Goal: Task Accomplishment & Management: Complete application form

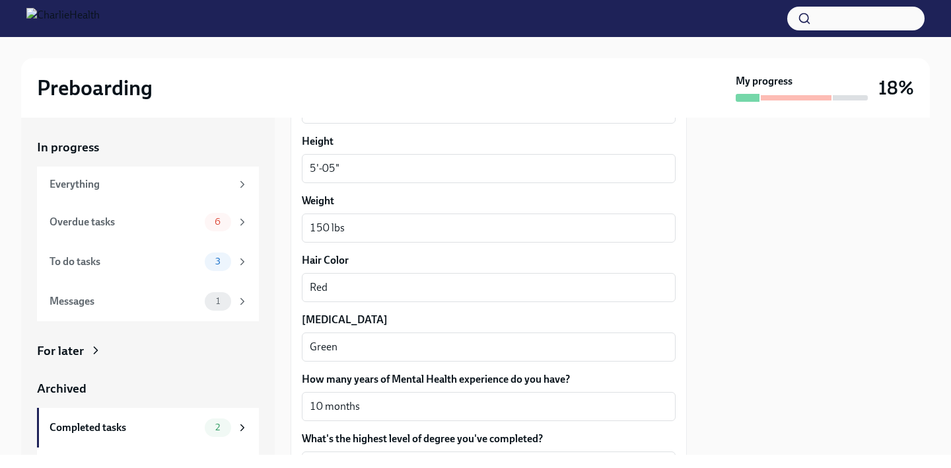
scroll to position [1330, 0]
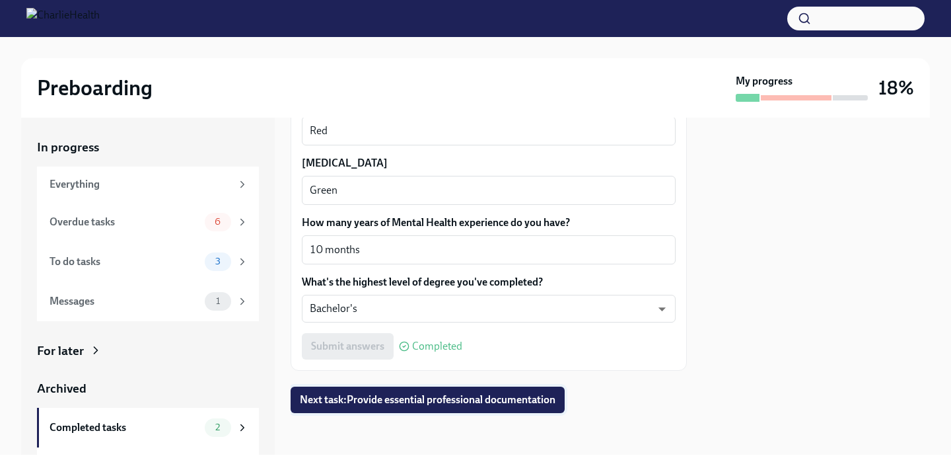
click at [521, 396] on span "Next task : Provide essential professional documentation" at bounding box center [428, 399] width 256 height 13
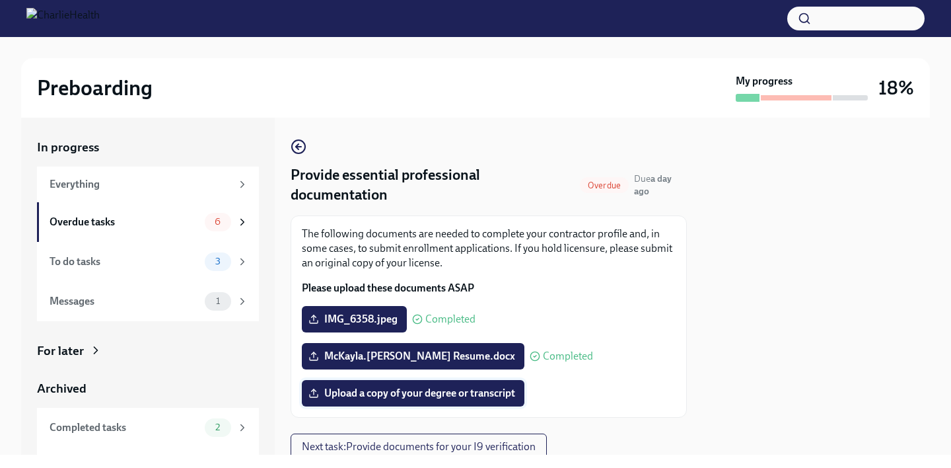
click at [515, 394] on span "Upload a copy of your degree or transcript" at bounding box center [413, 393] width 204 height 13
click at [0, 0] on input "Upload a copy of your degree or transcript" at bounding box center [0, 0] width 0 height 0
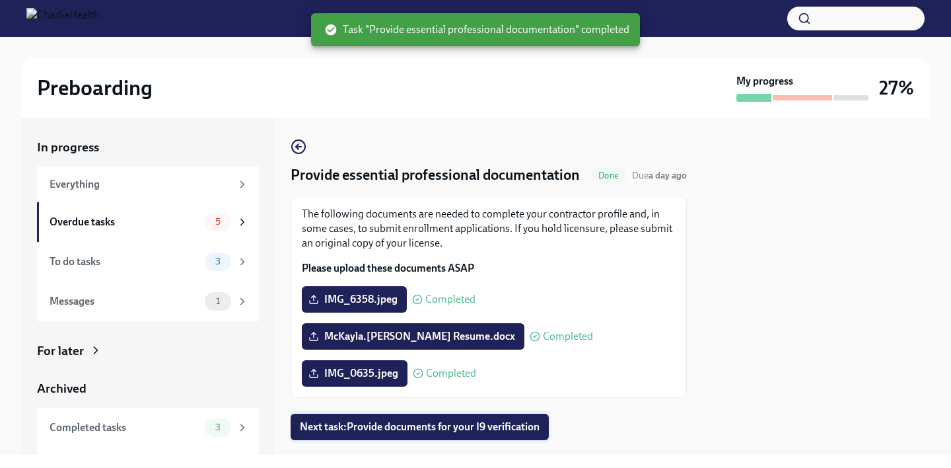
click at [537, 439] on button "Next task : Provide documents for your I9 verification" at bounding box center [420, 427] width 258 height 26
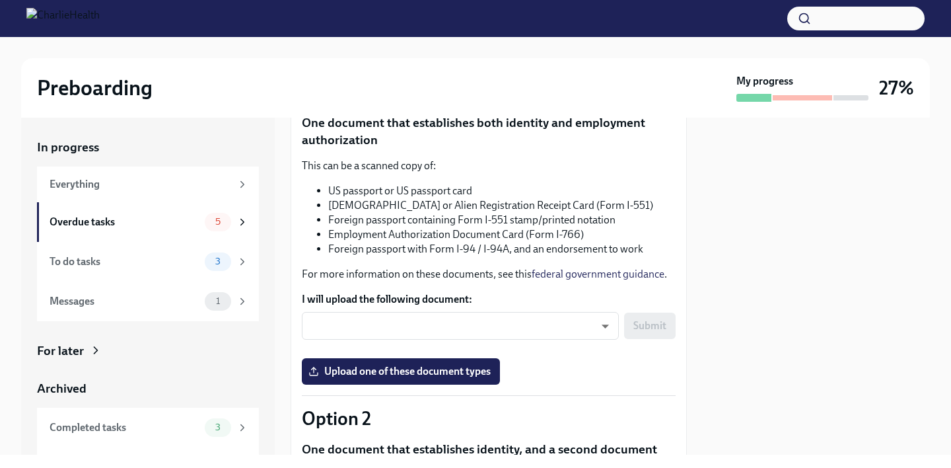
scroll to position [168, 0]
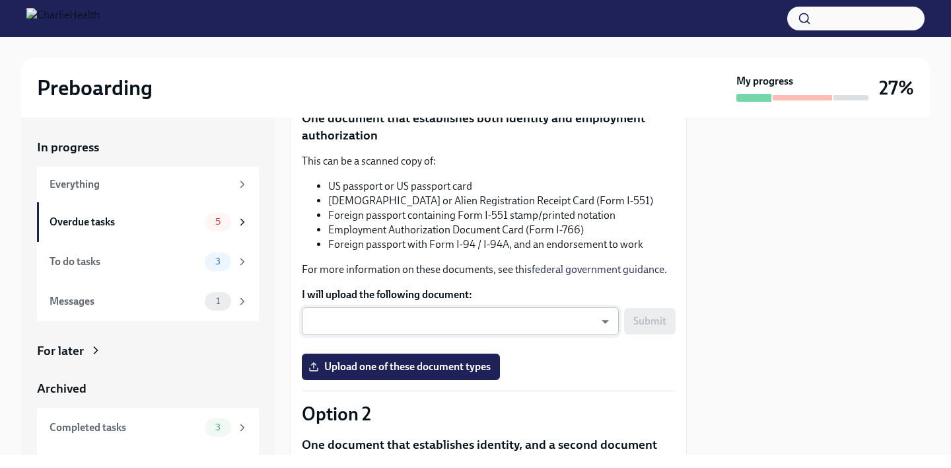
click at [592, 338] on body "Preboarding My progress 27% In progress Everything Overdue tasks 5 To do tasks …" at bounding box center [475, 234] width 951 height 468
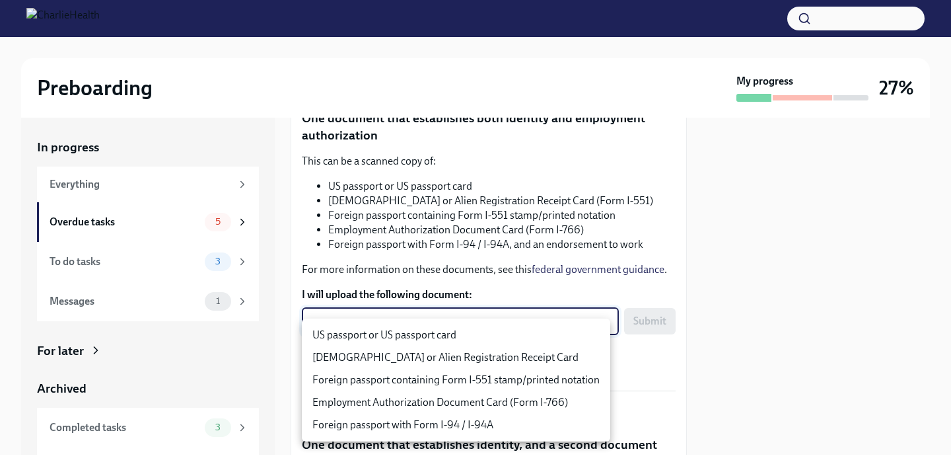
click at [654, 368] on div at bounding box center [475, 234] width 951 height 468
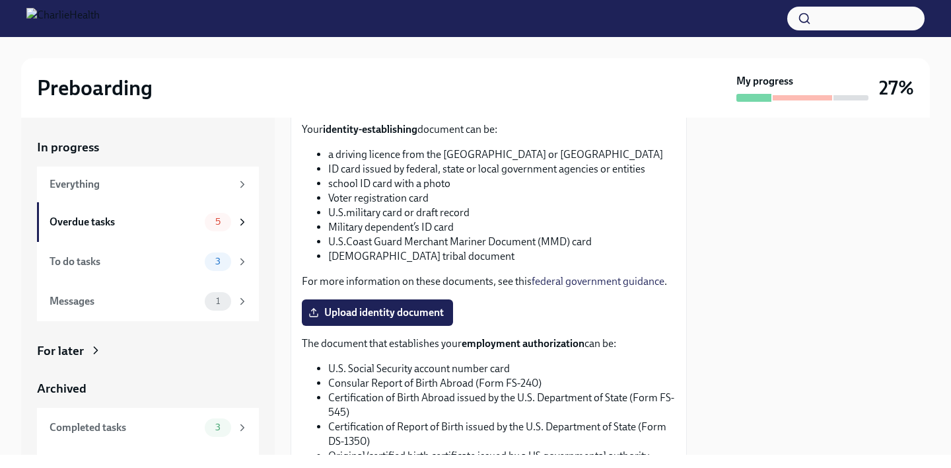
scroll to position [515, 0]
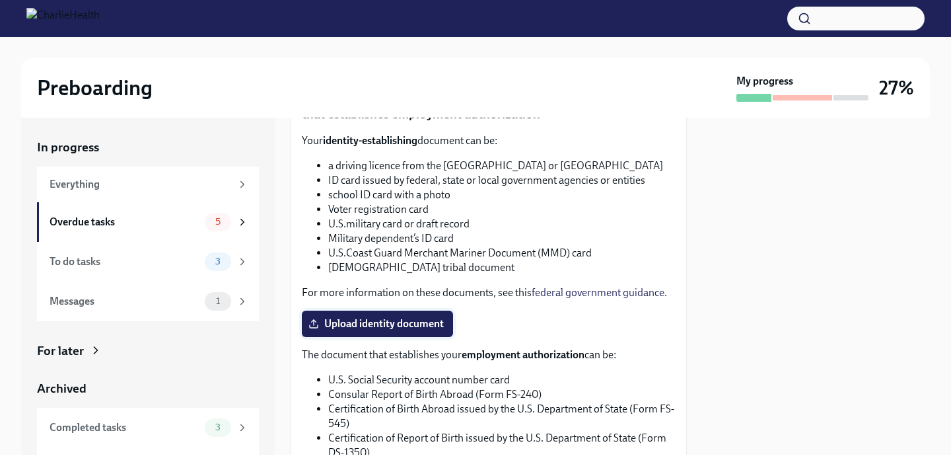
click at [389, 330] on span "Upload identity document" at bounding box center [377, 323] width 133 height 13
click at [0, 0] on input "Upload identity document" at bounding box center [0, 0] width 0 height 0
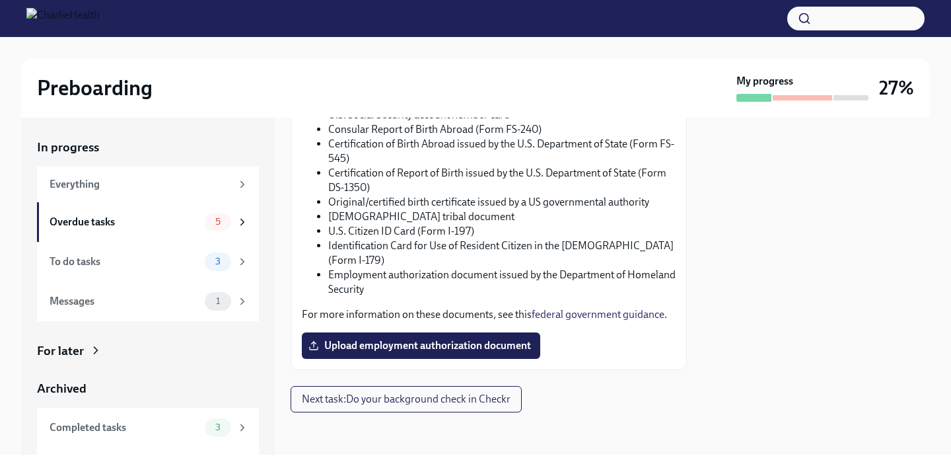
scroll to position [815, 0]
click at [507, 352] on span "Upload employment authorization document" at bounding box center [421, 345] width 220 height 13
click at [0, 0] on input "Upload employment authorization document" at bounding box center [0, 0] width 0 height 0
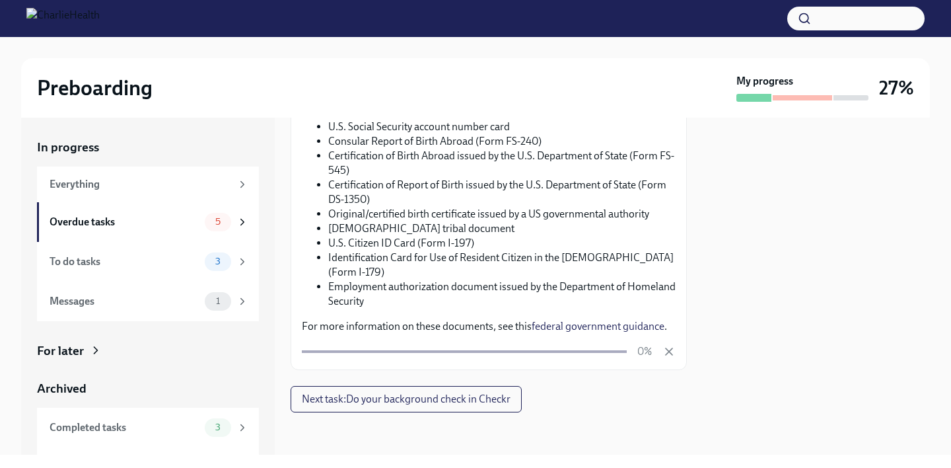
scroll to position [810, 0]
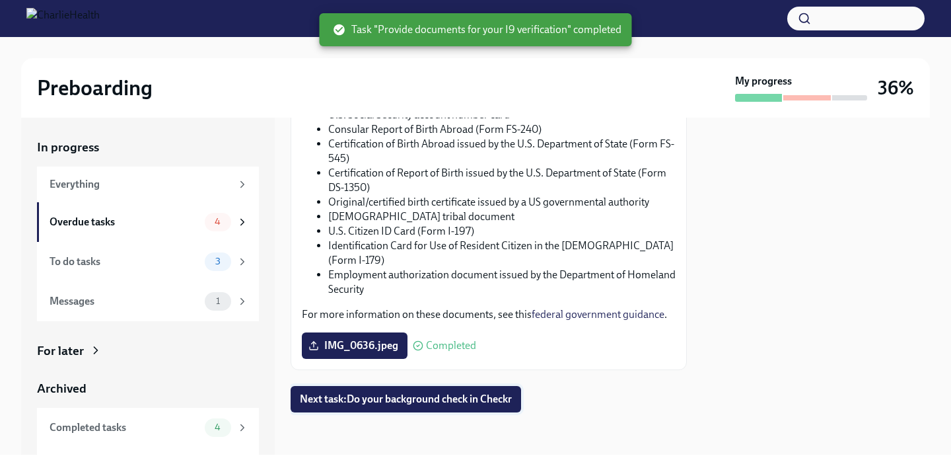
click at [506, 406] on span "Next task : Do your background check in Checkr" at bounding box center [406, 398] width 212 height 13
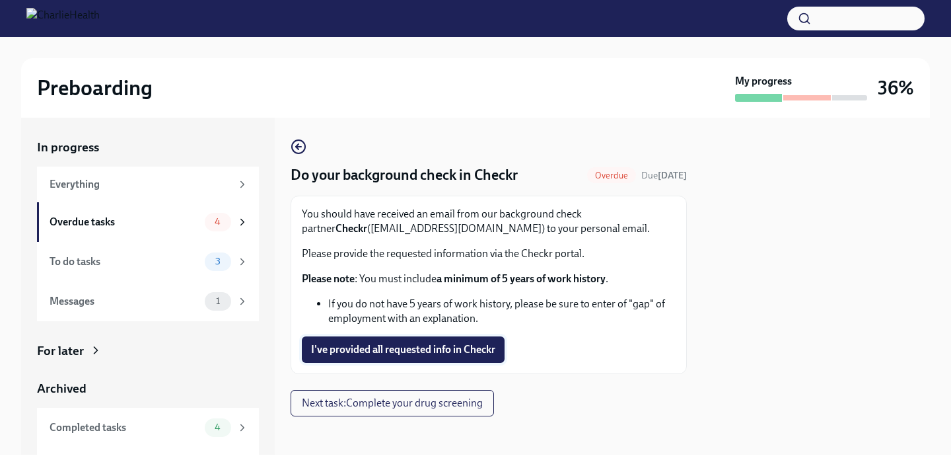
click at [486, 348] on span "I've provided all requested info in Checkr" at bounding box center [403, 349] width 184 height 13
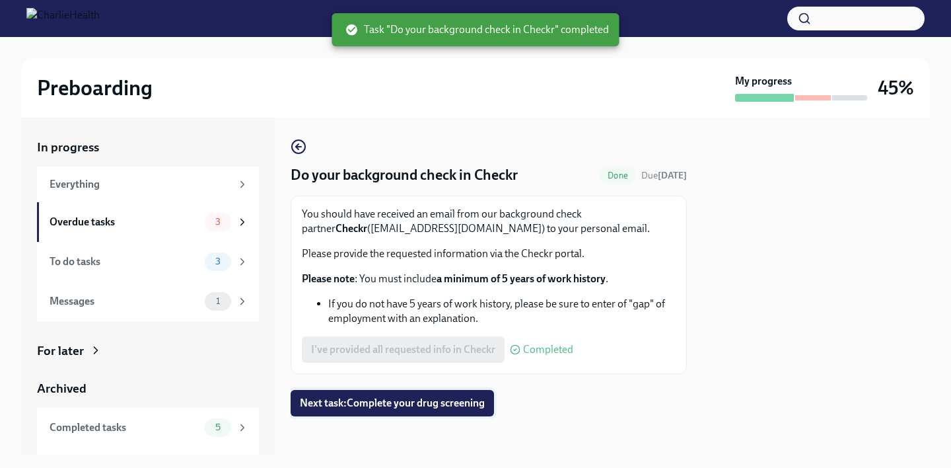
click at [472, 402] on span "Next task : Complete your drug screening" at bounding box center [392, 402] width 185 height 13
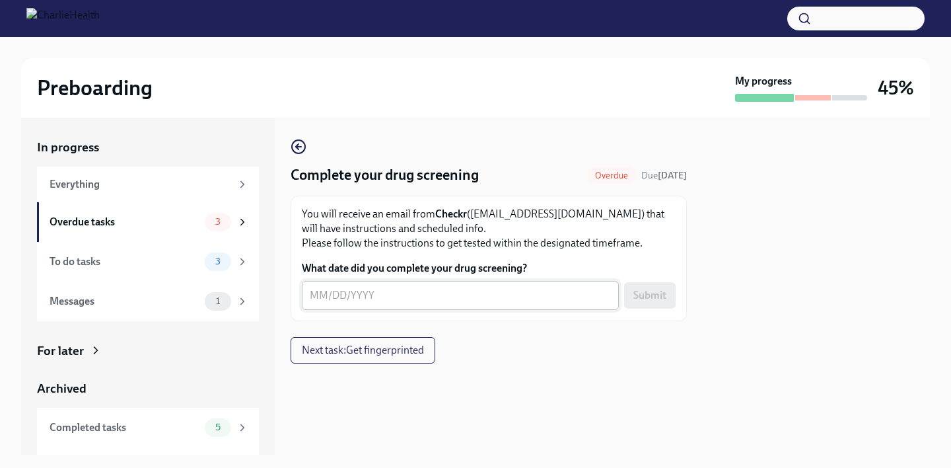
click at [462, 303] on textarea "What date did you complete your drug screening?" at bounding box center [460, 295] width 301 height 16
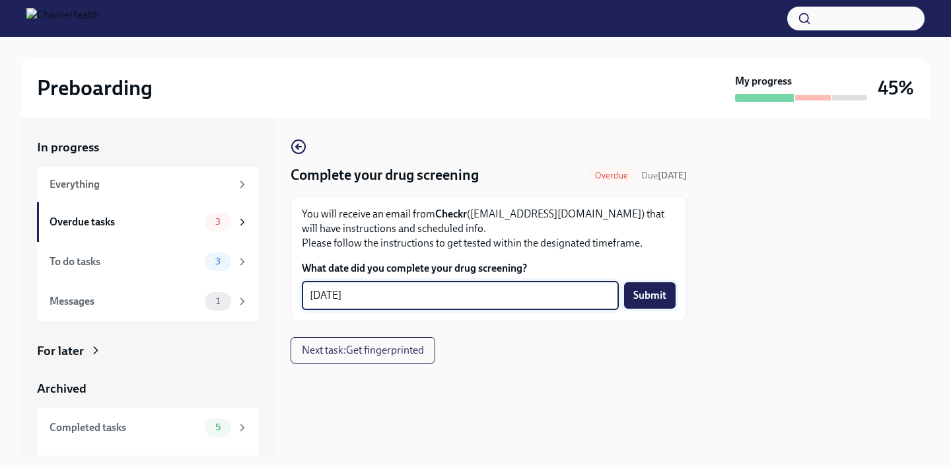
type textarea "[DATE]"
click at [656, 299] on span "Submit" at bounding box center [650, 295] width 33 height 13
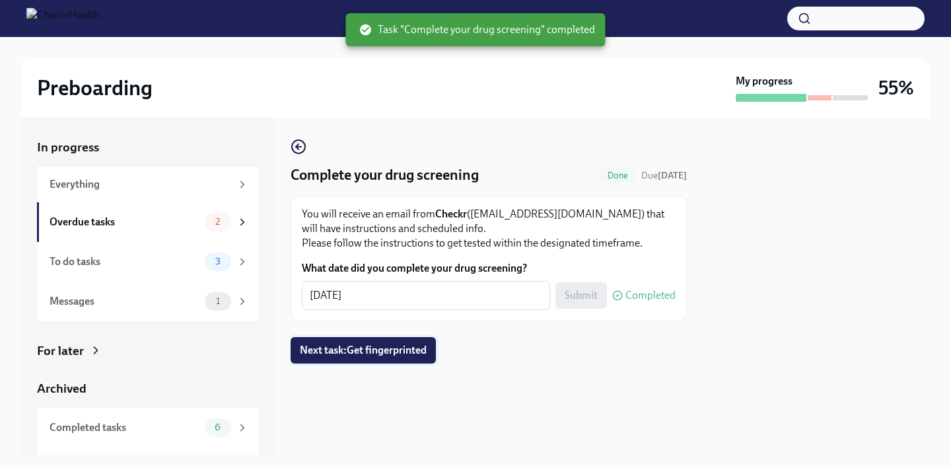
click at [427, 354] on span "Next task : Get fingerprinted" at bounding box center [363, 350] width 127 height 13
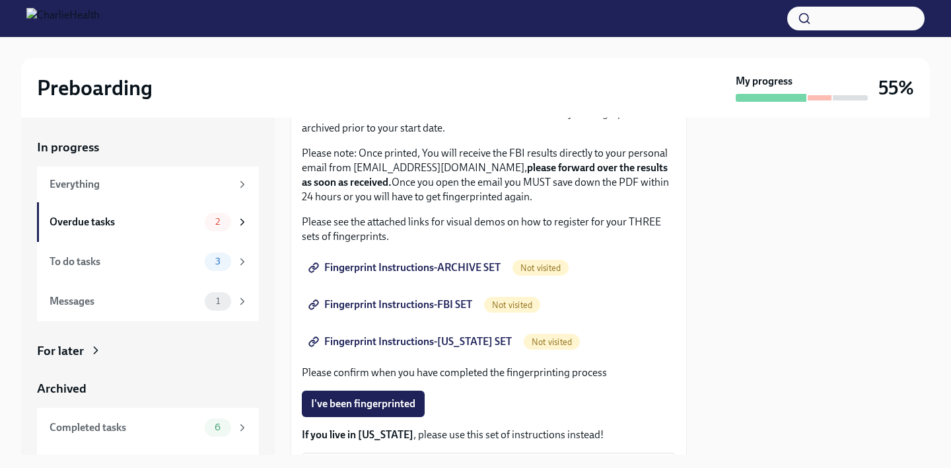
scroll to position [140, 0]
click at [474, 271] on span "Fingerprint Instructions-ARCHIVE SET" at bounding box center [406, 267] width 190 height 13
click at [463, 304] on span "Fingerprint Instructions-FBI SET" at bounding box center [391, 304] width 161 height 13
click at [476, 336] on span "Fingerprint Instructions-[US_STATE] SET" at bounding box center [411, 341] width 201 height 13
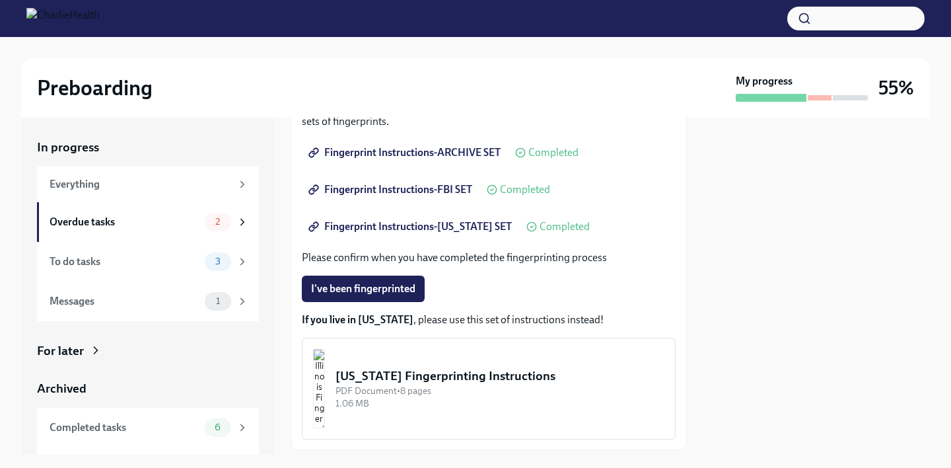
scroll to position [336, 0]
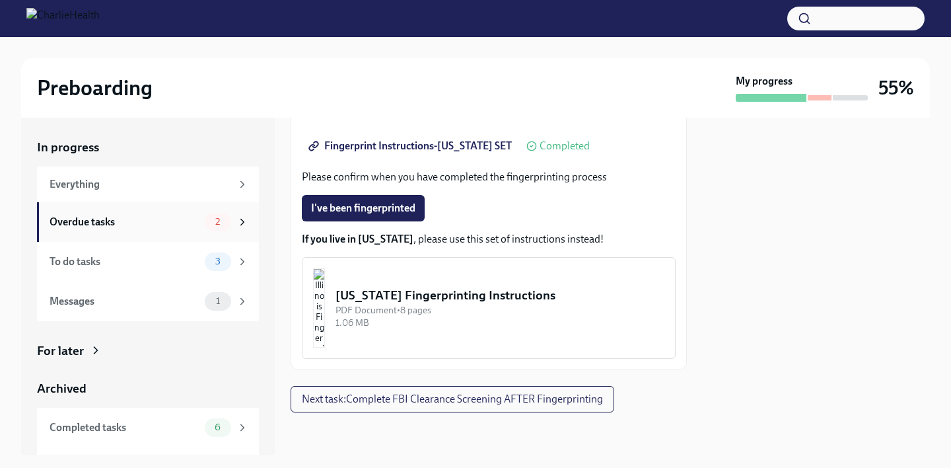
click at [237, 224] on icon at bounding box center [243, 222] width 12 height 12
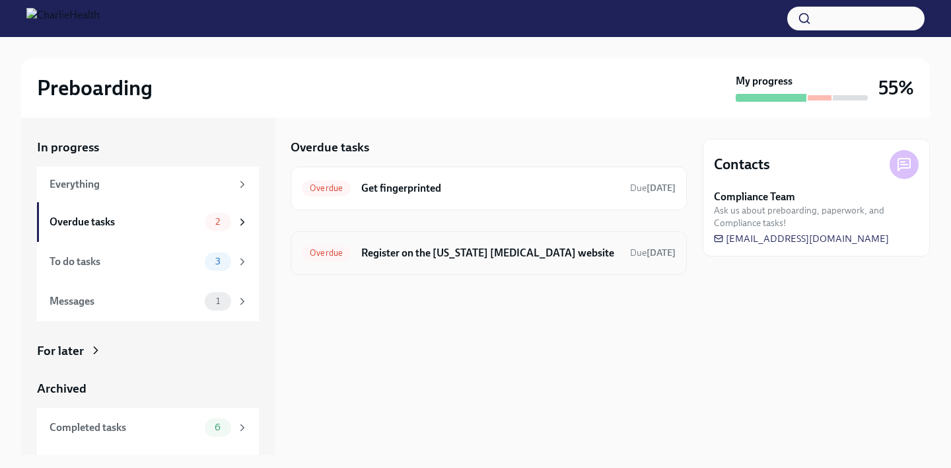
click at [362, 253] on h6 "Register on the [US_STATE] [MEDICAL_DATA] website" at bounding box center [490, 253] width 258 height 15
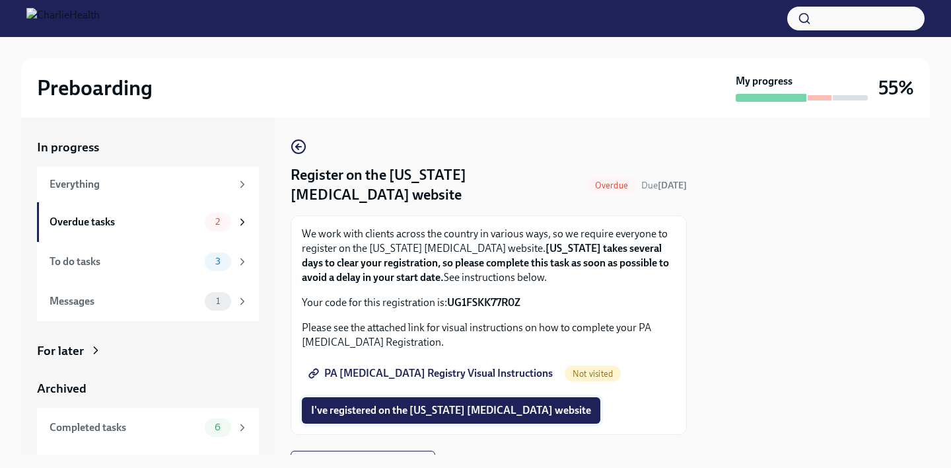
click at [408, 412] on span "I've registered on the [US_STATE] [MEDICAL_DATA] website" at bounding box center [451, 410] width 280 height 13
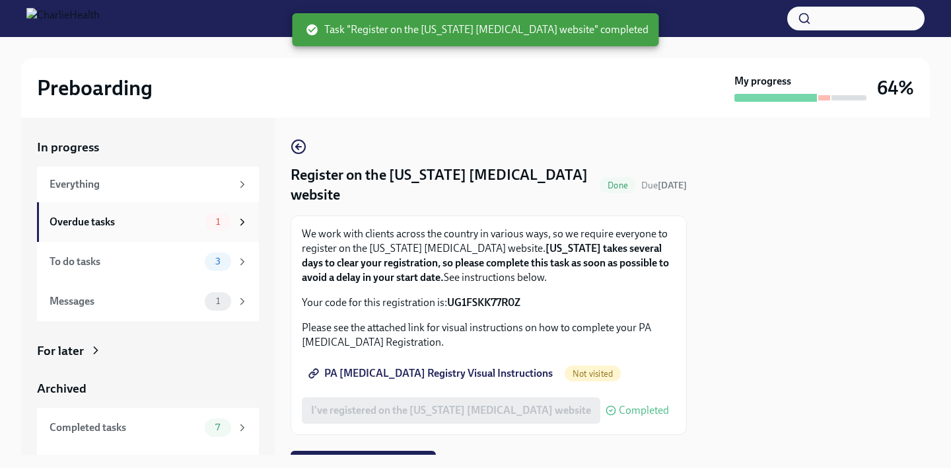
click at [237, 224] on icon at bounding box center [243, 222] width 12 height 12
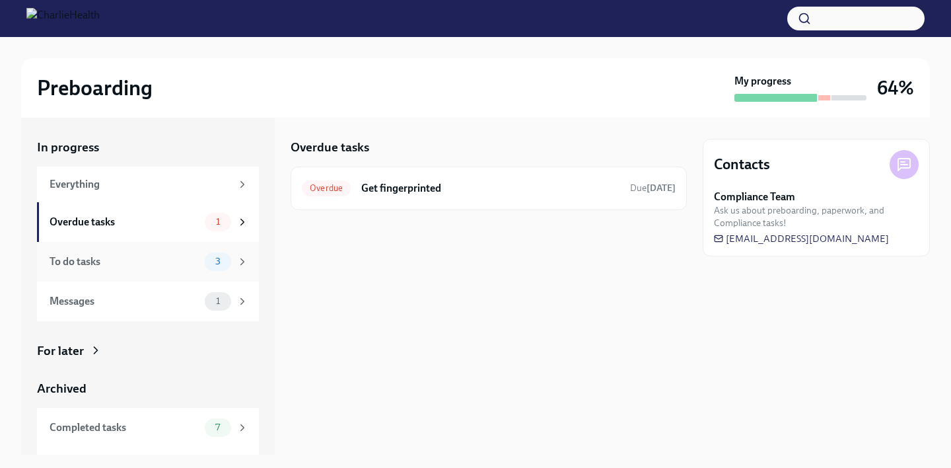
click at [237, 262] on icon at bounding box center [243, 262] width 12 height 12
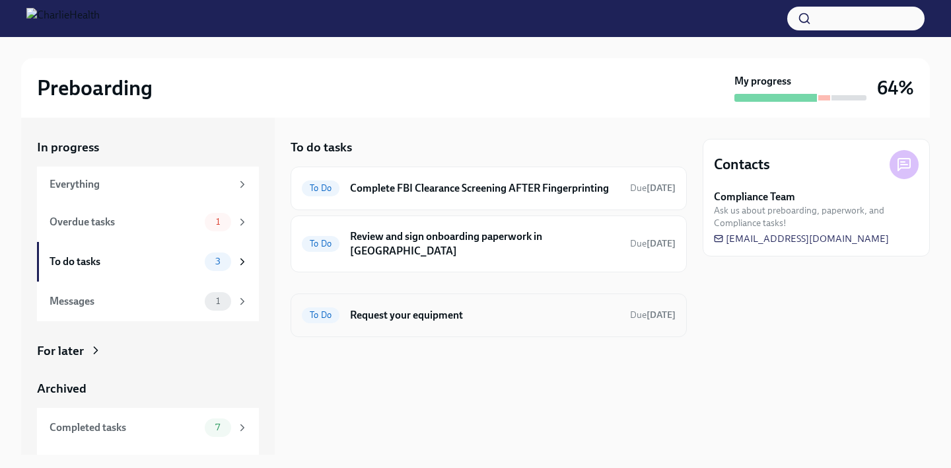
click at [387, 308] on h6 "Request your equipment" at bounding box center [485, 315] width 270 height 15
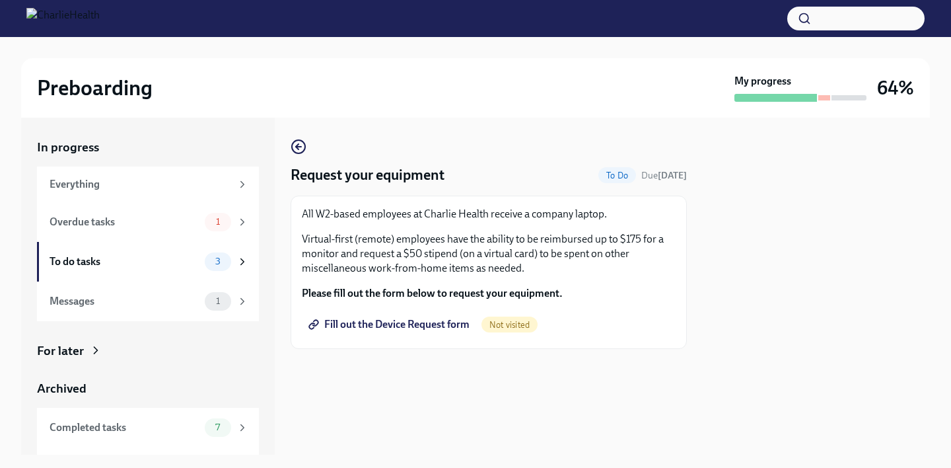
click at [389, 322] on span "Fill out the Device Request form" at bounding box center [390, 324] width 159 height 13
click at [237, 264] on icon at bounding box center [243, 262] width 12 height 12
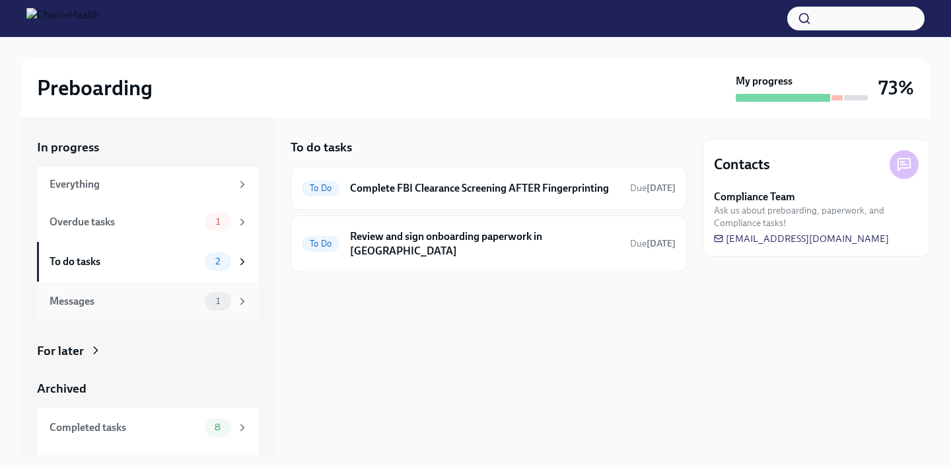
click at [237, 293] on div "1" at bounding box center [227, 301] width 44 height 19
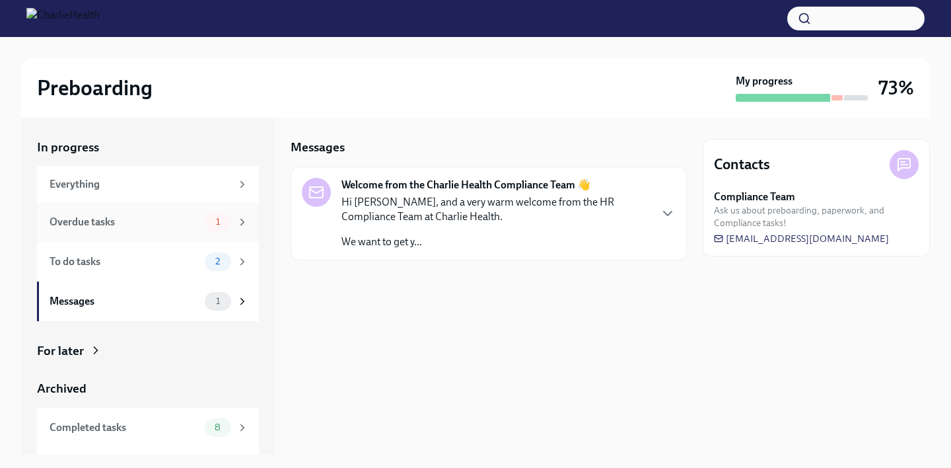
click at [229, 228] on div "1" at bounding box center [227, 222] width 44 height 19
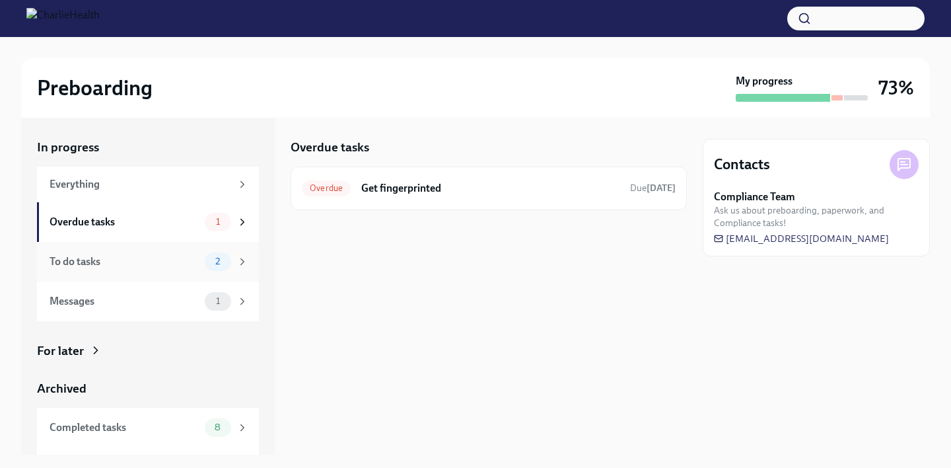
click at [239, 260] on div "To do tasks 2" at bounding box center [148, 262] width 222 height 40
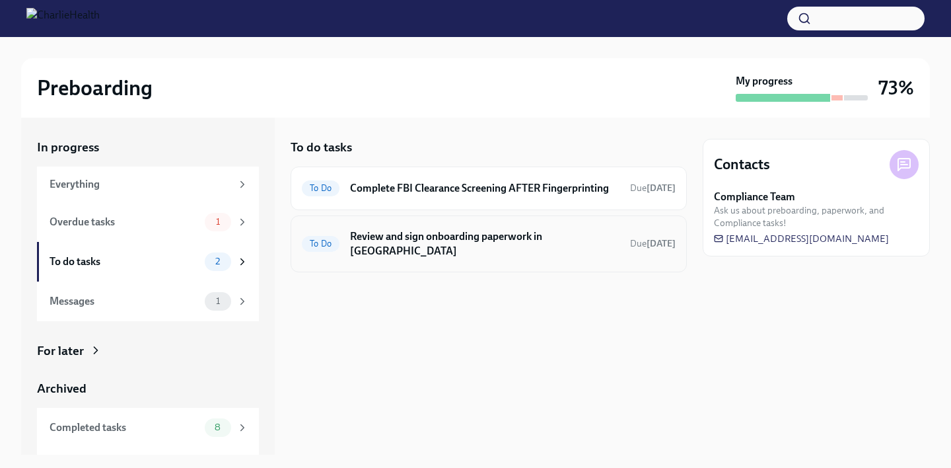
click at [520, 239] on h6 "Review and sign onboarding paperwork in [GEOGRAPHIC_DATA]" at bounding box center [485, 243] width 270 height 29
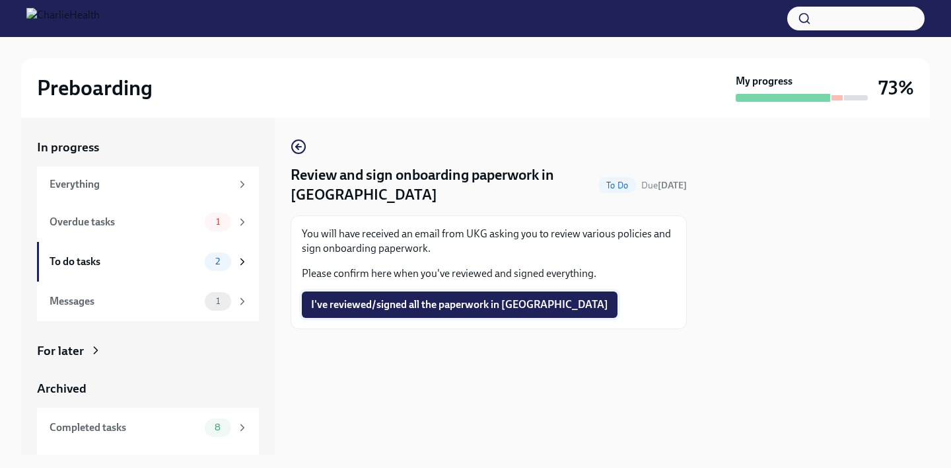
click at [416, 299] on span "I've reviewed/signed all the paperwork in [GEOGRAPHIC_DATA]" at bounding box center [459, 304] width 297 height 13
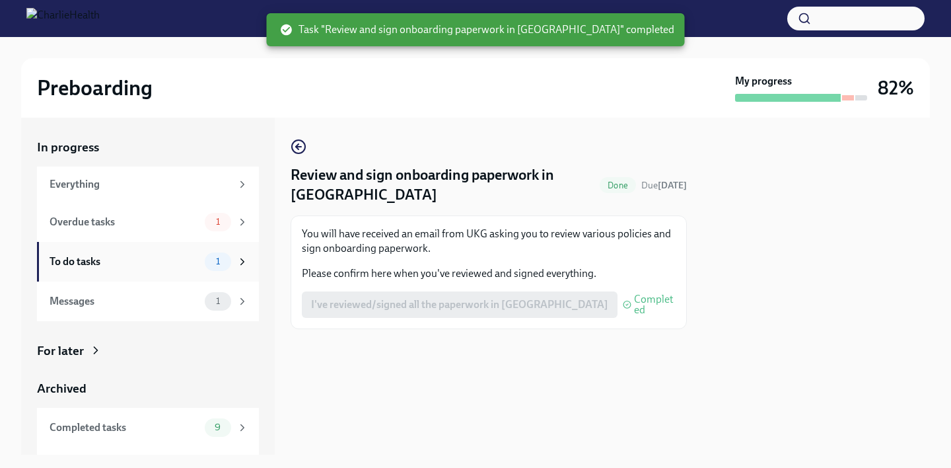
click at [237, 260] on icon at bounding box center [243, 262] width 12 height 12
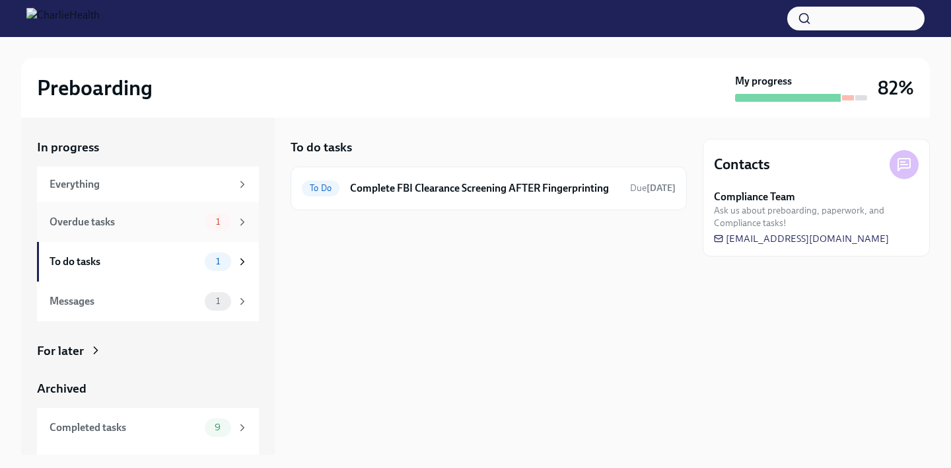
click at [237, 232] on div "Overdue tasks 1" at bounding box center [148, 222] width 222 height 40
